Goal: Information Seeking & Learning: Learn about a topic

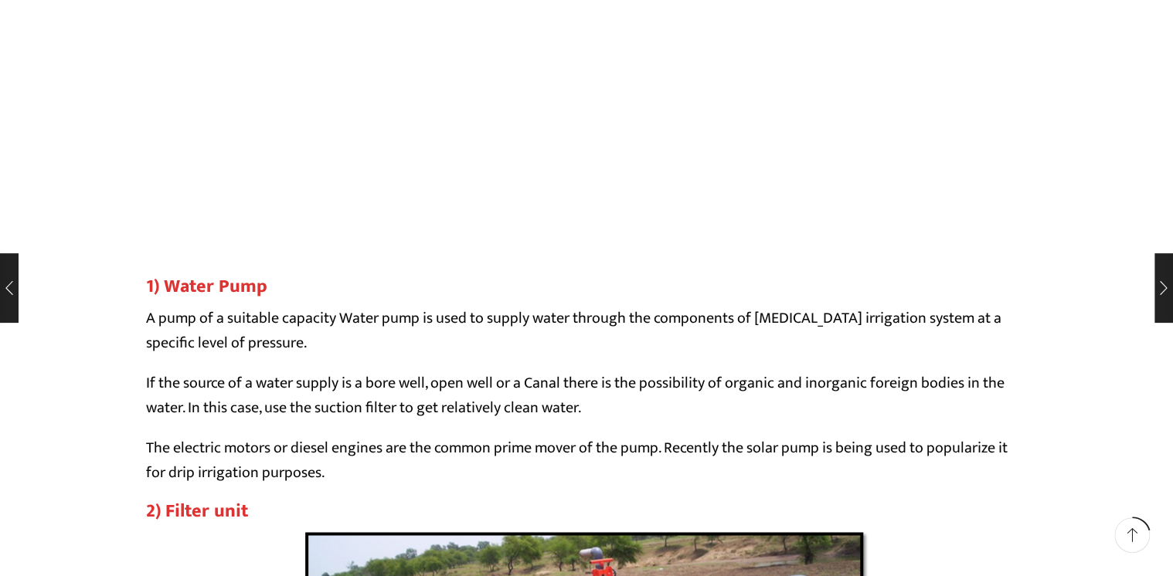
scroll to position [3960, 0]
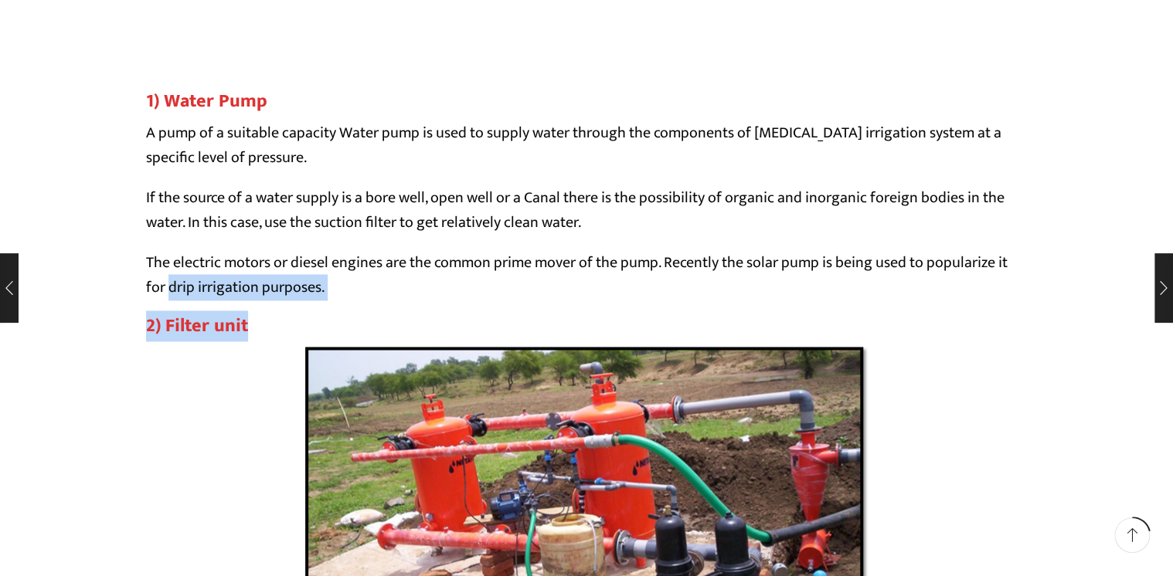
drag, startPoint x: 247, startPoint y: 325, endPoint x: 167, endPoint y: 291, distance: 87.0
click at [418, 291] on p "The electric motors or diesel engines are the common prime mover of the pump. R…" at bounding box center [586, 274] width 881 height 49
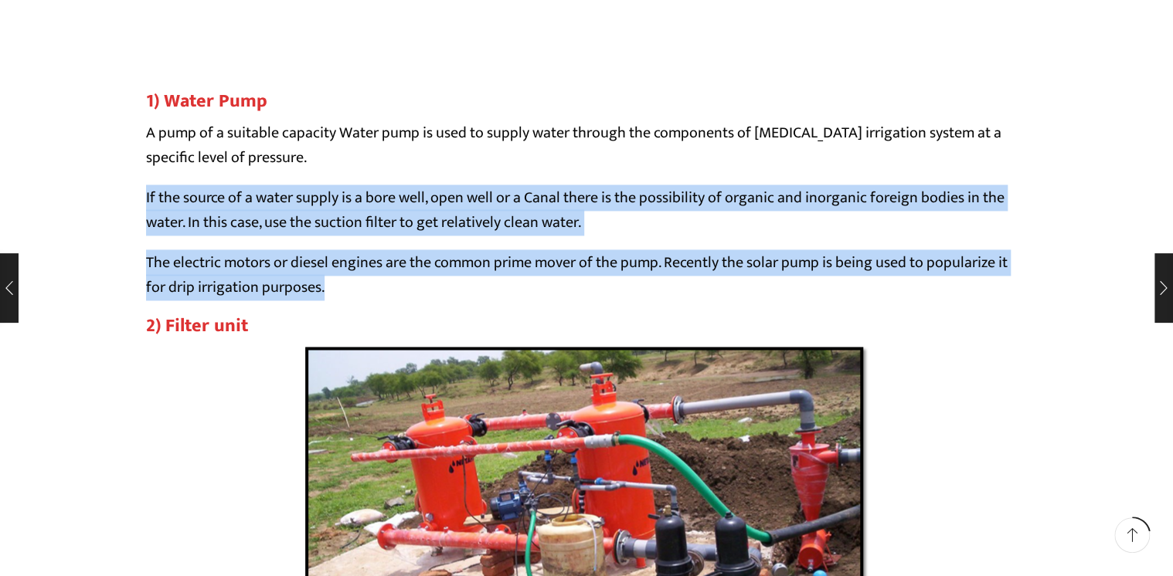
drag, startPoint x: 332, startPoint y: 287, endPoint x: 143, endPoint y: 189, distance: 213.3
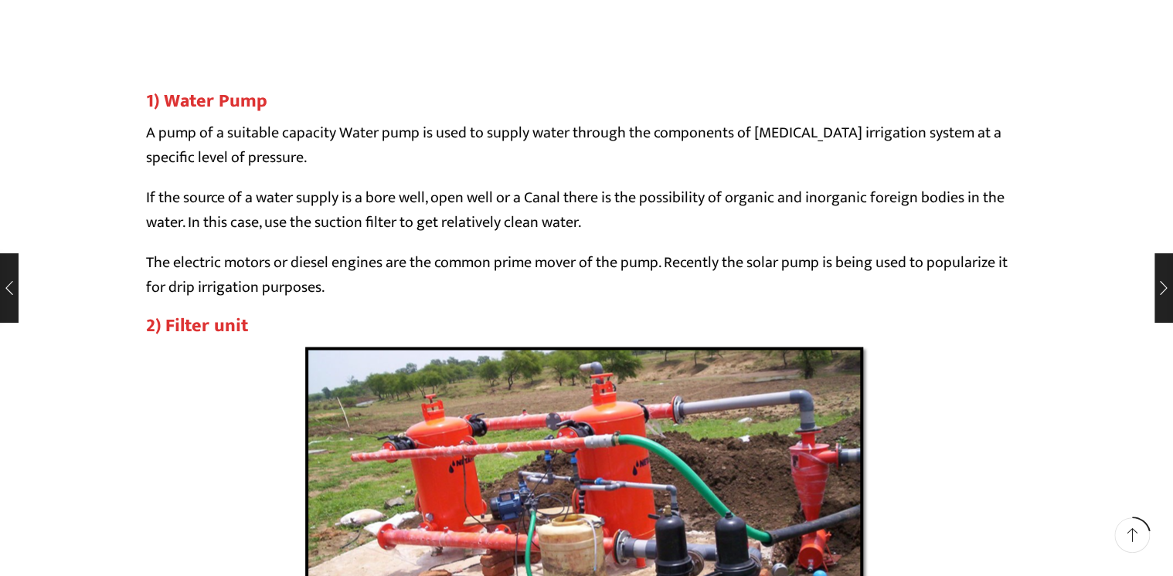
drag, startPoint x: 143, startPoint y: 189, endPoint x: 281, endPoint y: 154, distance: 142.8
click at [281, 154] on p "A pump of a suitable capacity Water pump is used to supply water through the co…" at bounding box center [586, 145] width 881 height 49
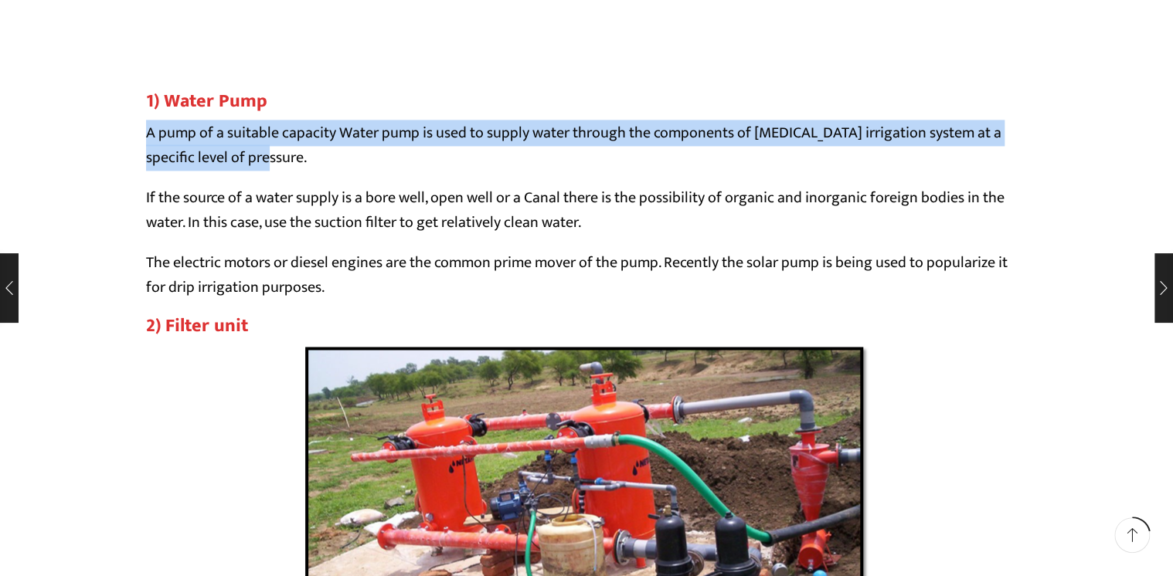
drag, startPoint x: 139, startPoint y: 128, endPoint x: 288, endPoint y: 165, distance: 153.5
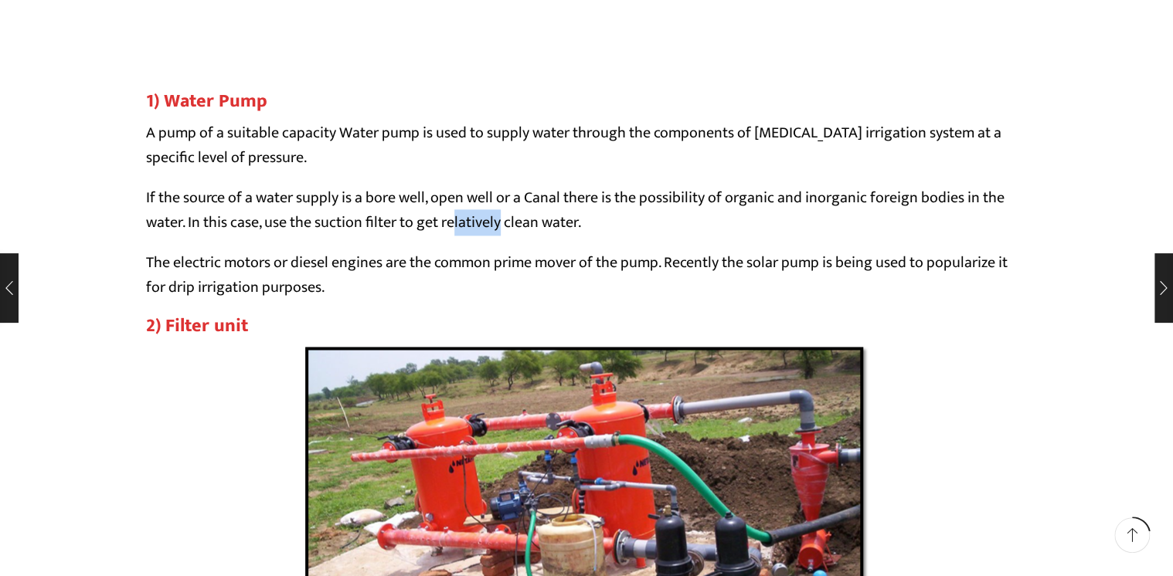
click at [455, 215] on p "If the source of a water supply is a bore well, open well or a Canal there is t…" at bounding box center [586, 209] width 881 height 49
drag, startPoint x: 455, startPoint y: 215, endPoint x: 592, endPoint y: 230, distance: 137.7
click at [592, 230] on p "If the source of a water supply is a bore well, open well or a Canal there is t…" at bounding box center [586, 209] width 881 height 49
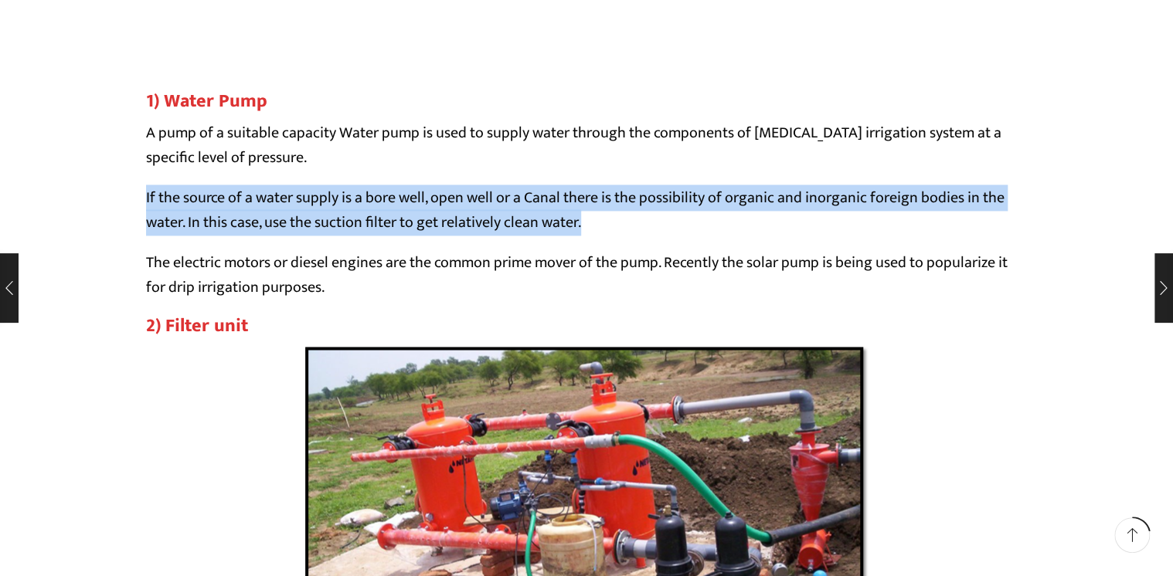
drag, startPoint x: 590, startPoint y: 226, endPoint x: 135, endPoint y: 198, distance: 456.1
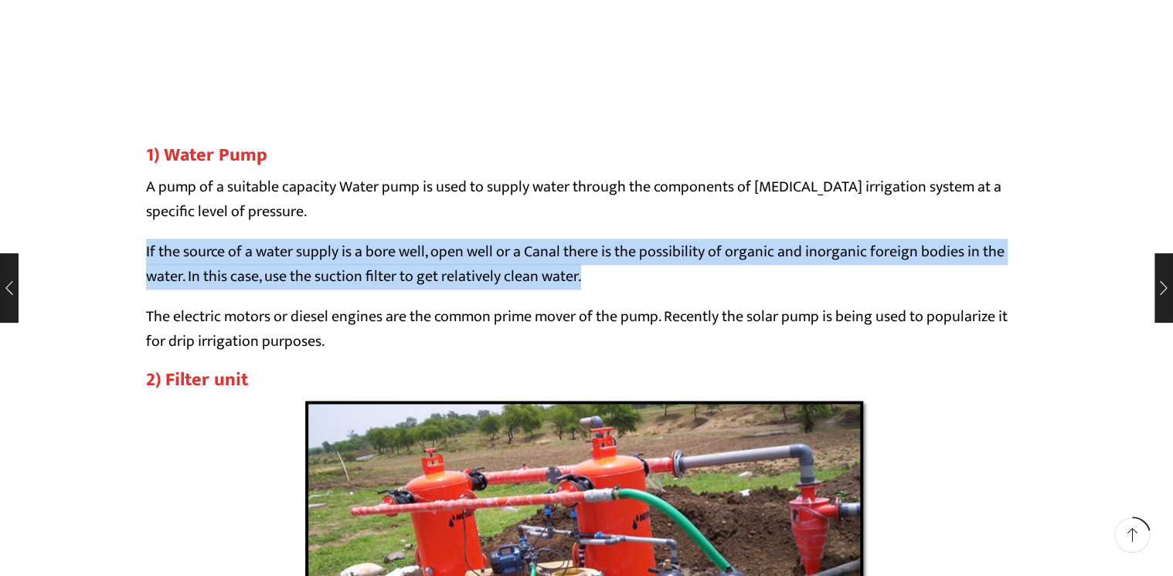
scroll to position [3836, 0]
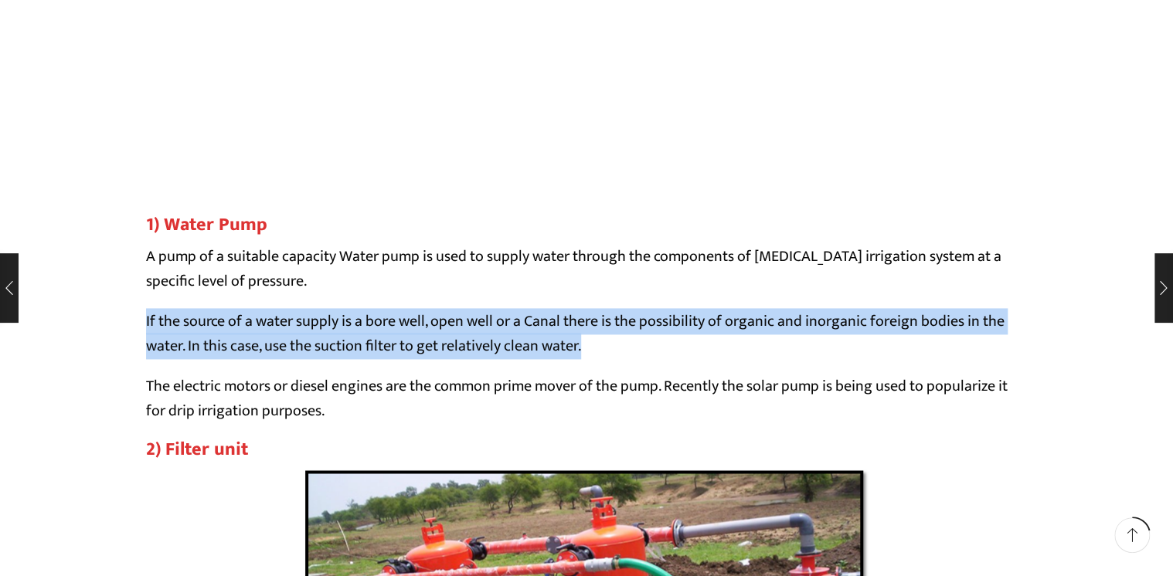
click at [600, 351] on p "If the source of a water supply is a bore well, open well or a Canal there is t…" at bounding box center [586, 333] width 881 height 49
drag, startPoint x: 598, startPoint y: 351, endPoint x: 148, endPoint y: 325, distance: 451.3
click at [148, 325] on p "If the source of a water supply is a bore well, open well or a Canal there is t…" at bounding box center [586, 333] width 881 height 49
click at [634, 352] on p "If the source of a water supply is a bore well, open well or a Canal there is t…" at bounding box center [586, 333] width 881 height 49
drag, startPoint x: 597, startPoint y: 348, endPoint x: 162, endPoint y: 328, distance: 436.3
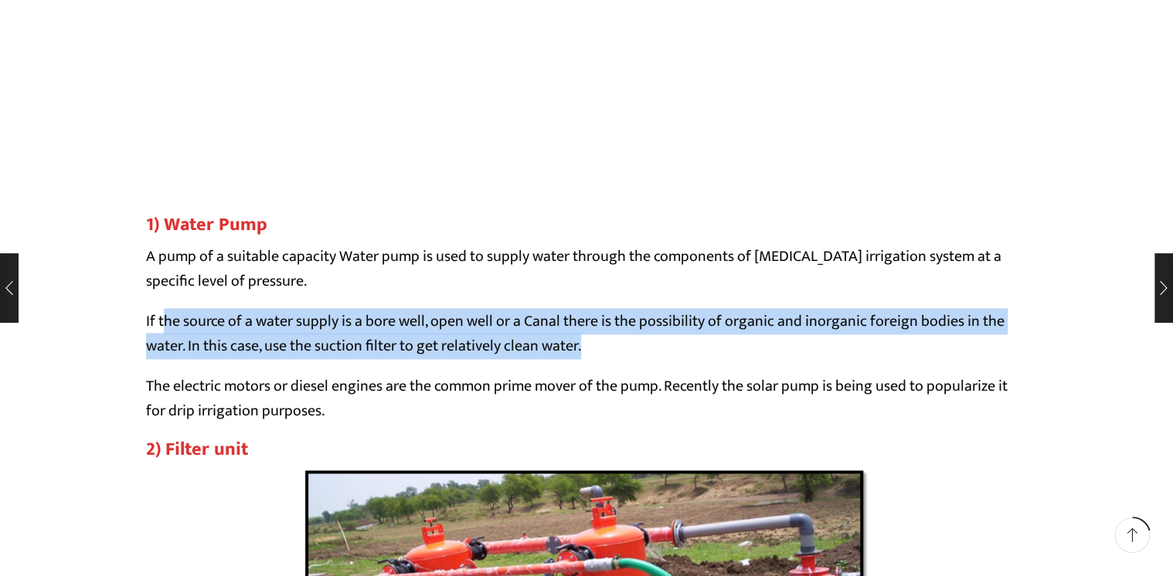
click at [162, 328] on p "If the source of a water supply is a bore well, open well or a Canal there is t…" at bounding box center [586, 333] width 881 height 49
click at [590, 356] on p "If the source of a water supply is a bore well, open well or a Canal there is t…" at bounding box center [586, 333] width 881 height 49
drag, startPoint x: 591, startPoint y: 349, endPoint x: 124, endPoint y: 321, distance: 468.4
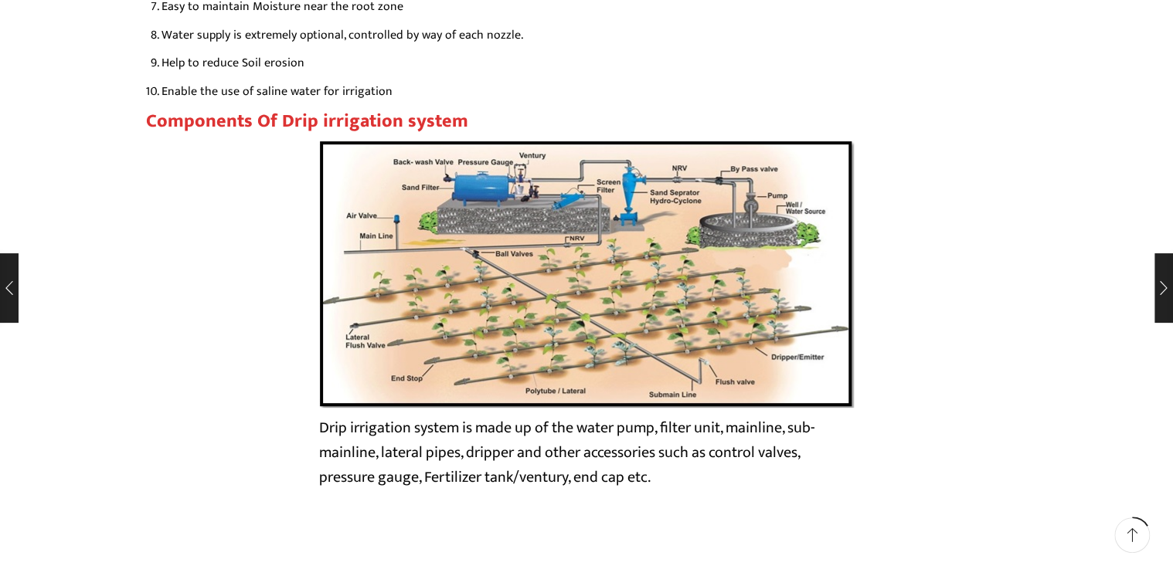
scroll to position [3032, 0]
